Goal: Information Seeking & Learning: Learn about a topic

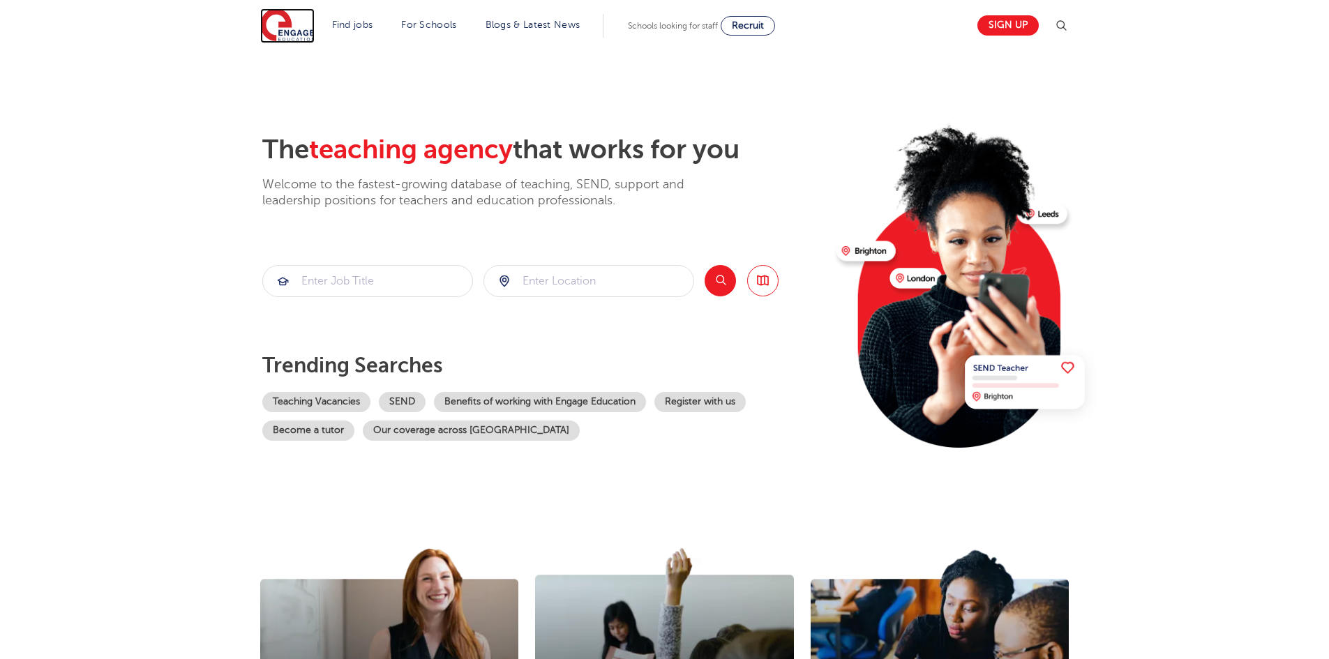
click at [291, 18] on img at bounding box center [287, 25] width 54 height 35
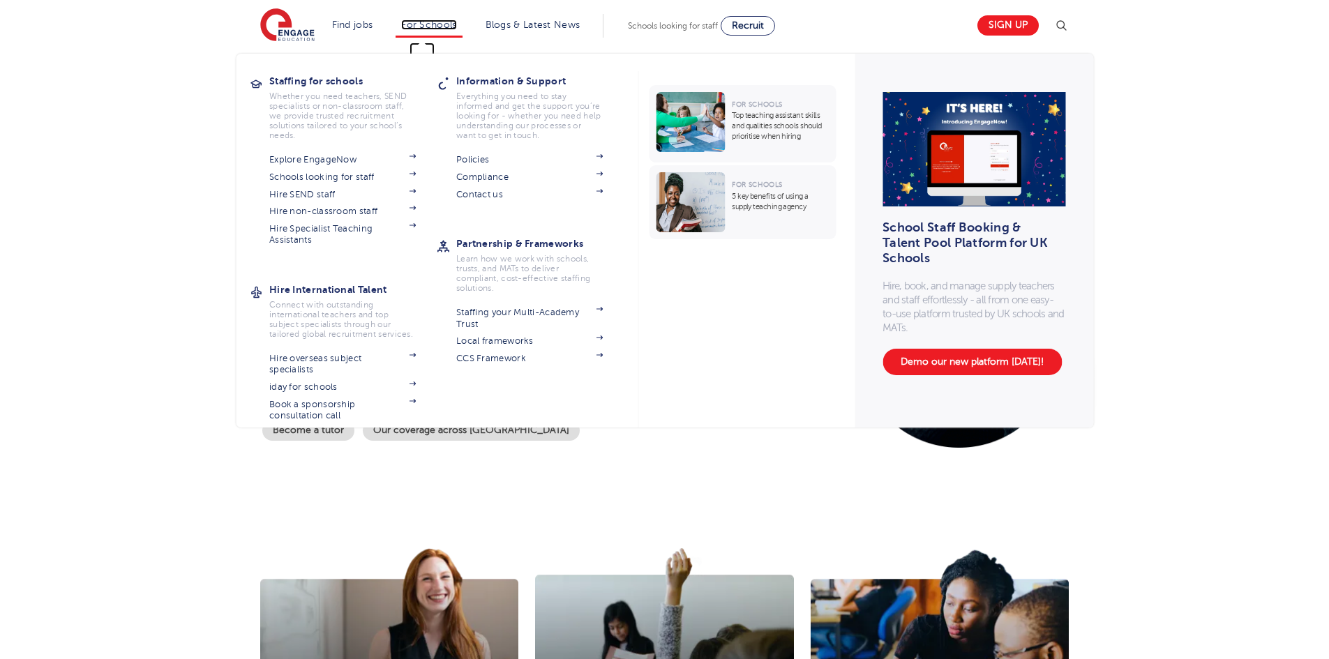
click at [455, 20] on link "For Schools" at bounding box center [428, 25] width 55 height 10
